Goal: Find specific page/section: Find specific page/section

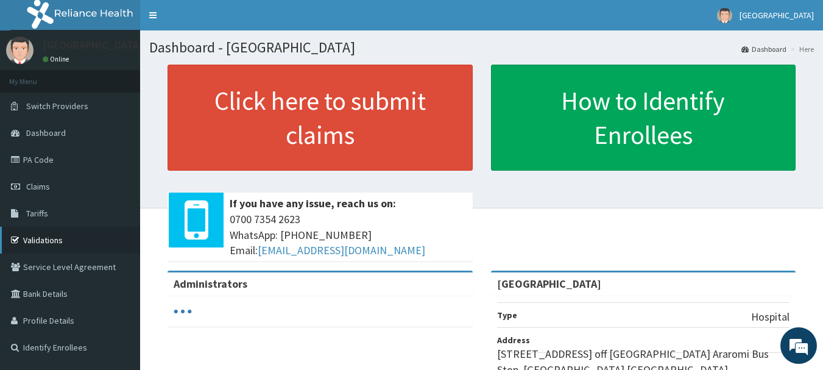
click at [49, 241] on link "Validations" at bounding box center [70, 240] width 140 height 27
click at [53, 238] on link "Validations" at bounding box center [70, 240] width 140 height 27
